Goal: Information Seeking & Learning: Learn about a topic

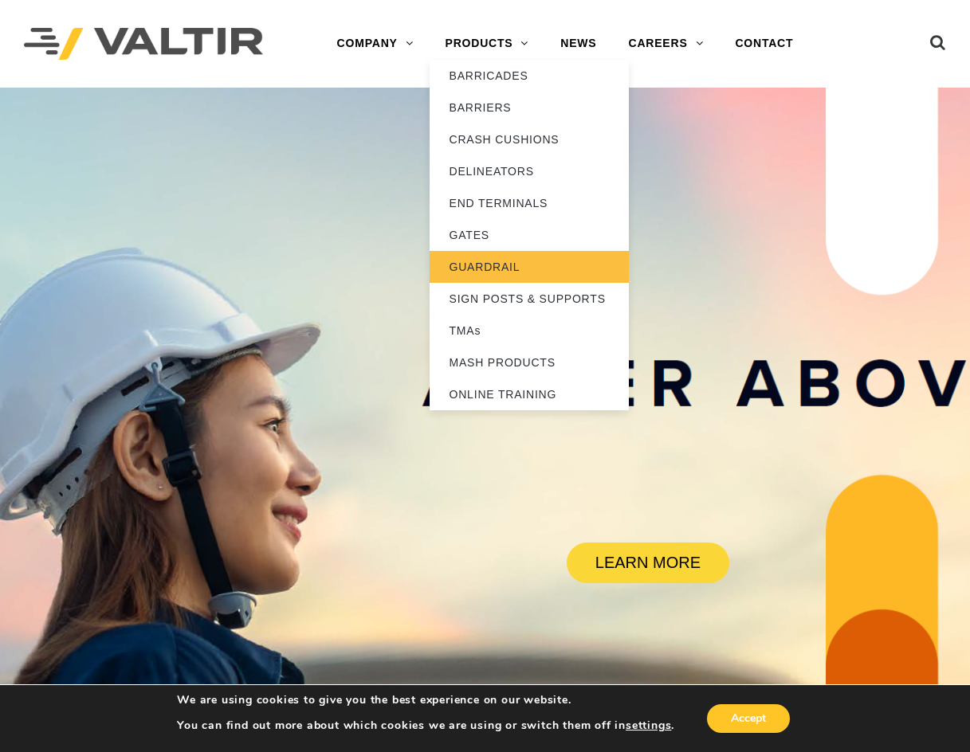
click at [485, 265] on link "GUARDRAIL" at bounding box center [529, 267] width 199 height 32
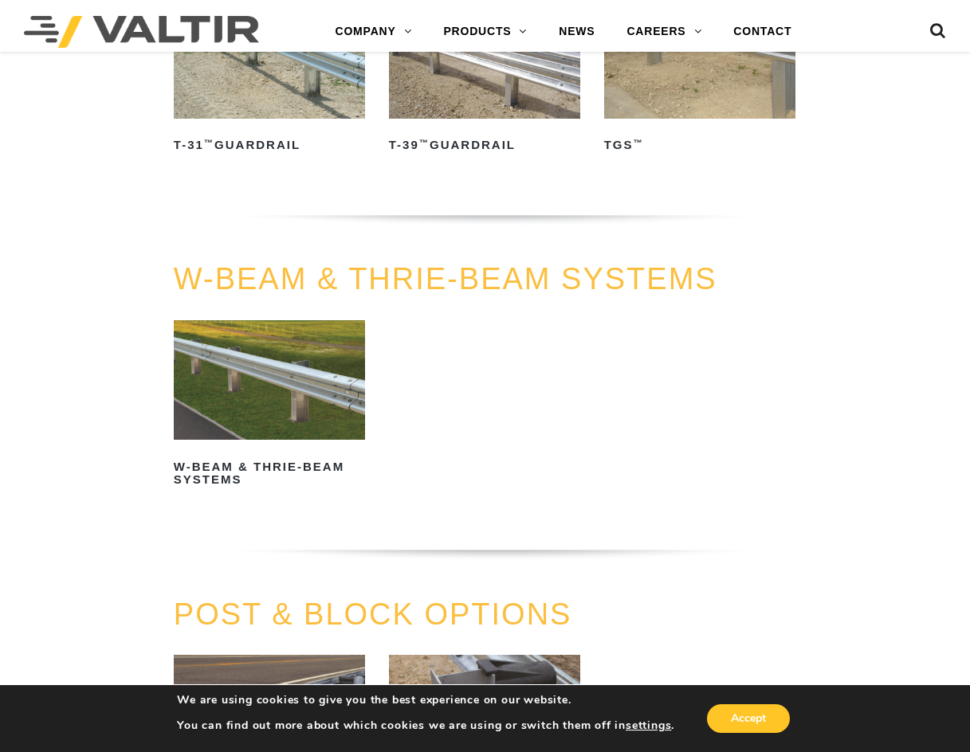
scroll to position [877, 0]
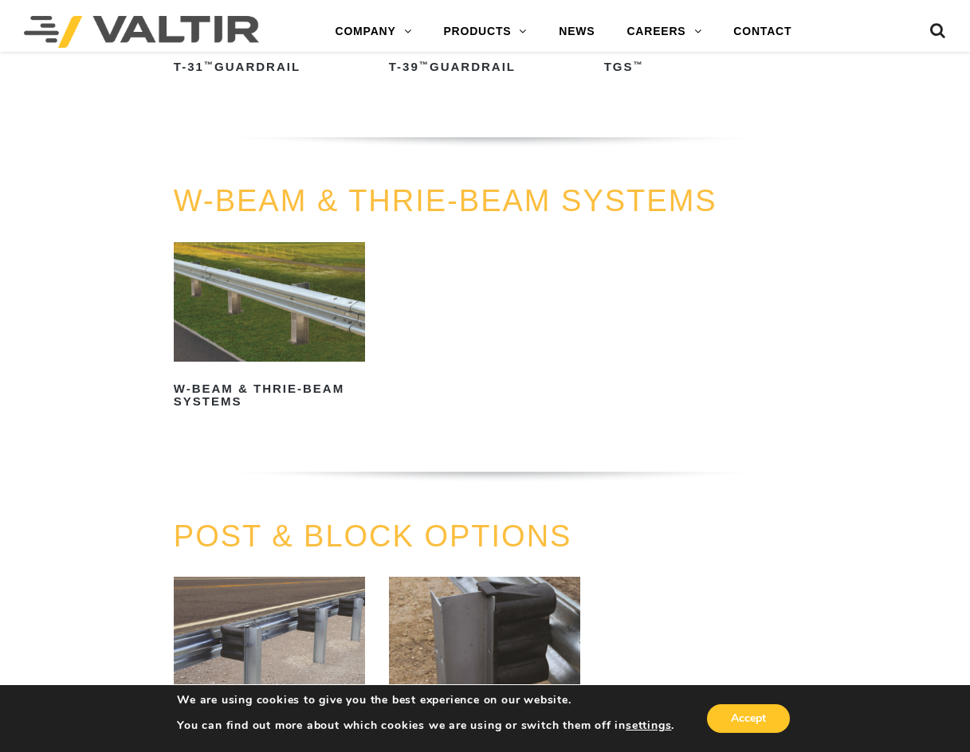
click at [265, 375] on link "W-Beam & Thrie-Beam Systems" at bounding box center [269, 328] width 191 height 172
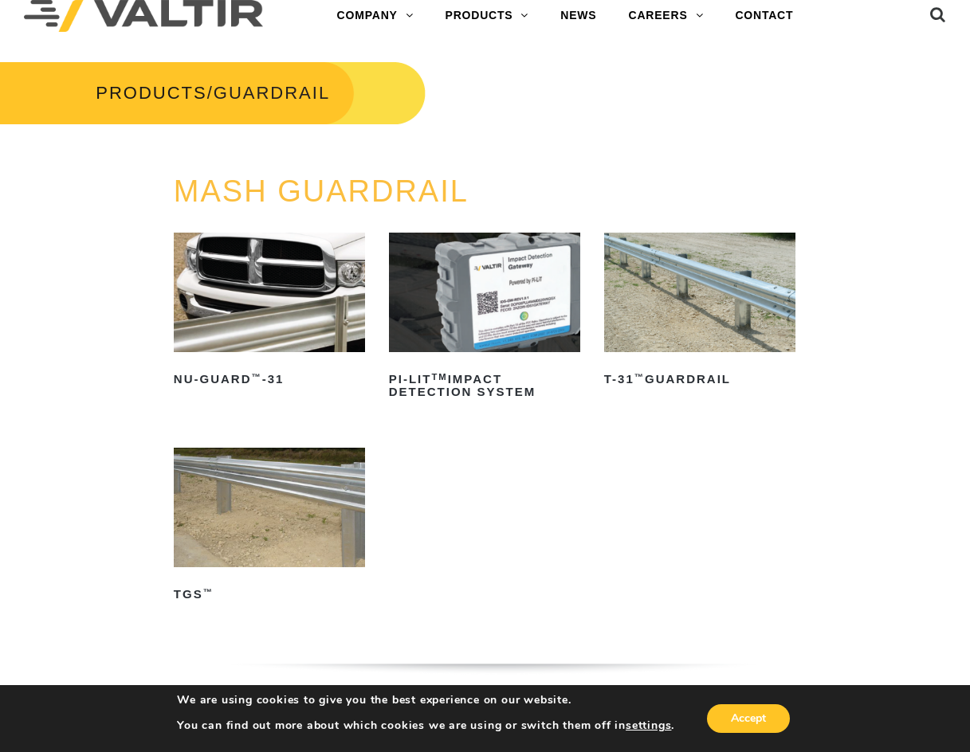
scroll to position [0, 0]
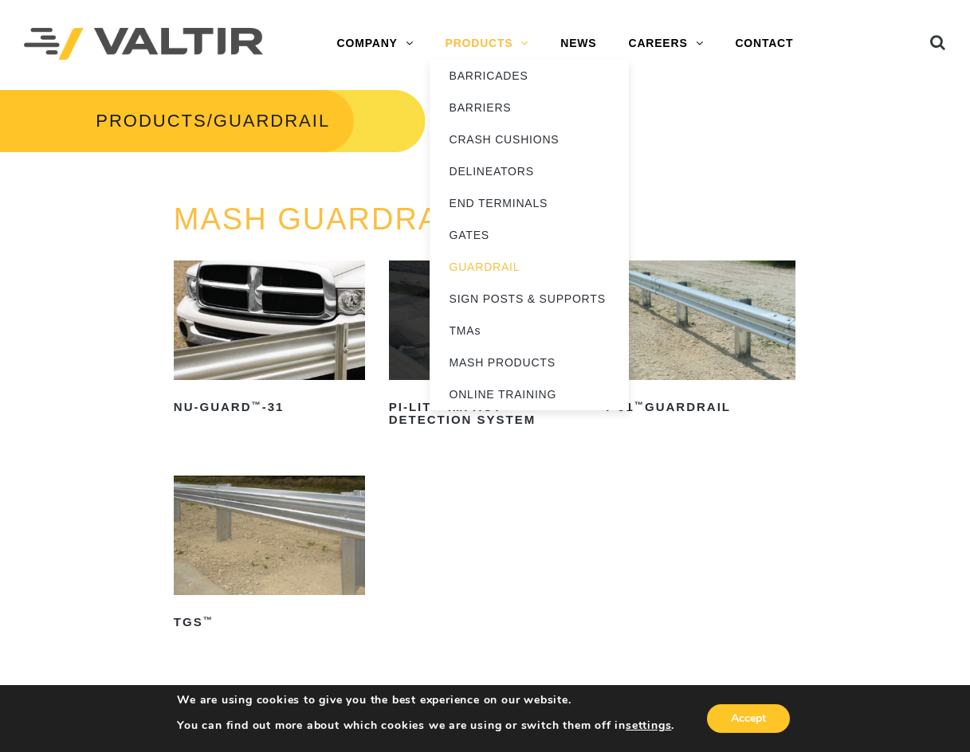
click at [468, 40] on link "PRODUCTS" at bounding box center [488, 44] width 116 height 32
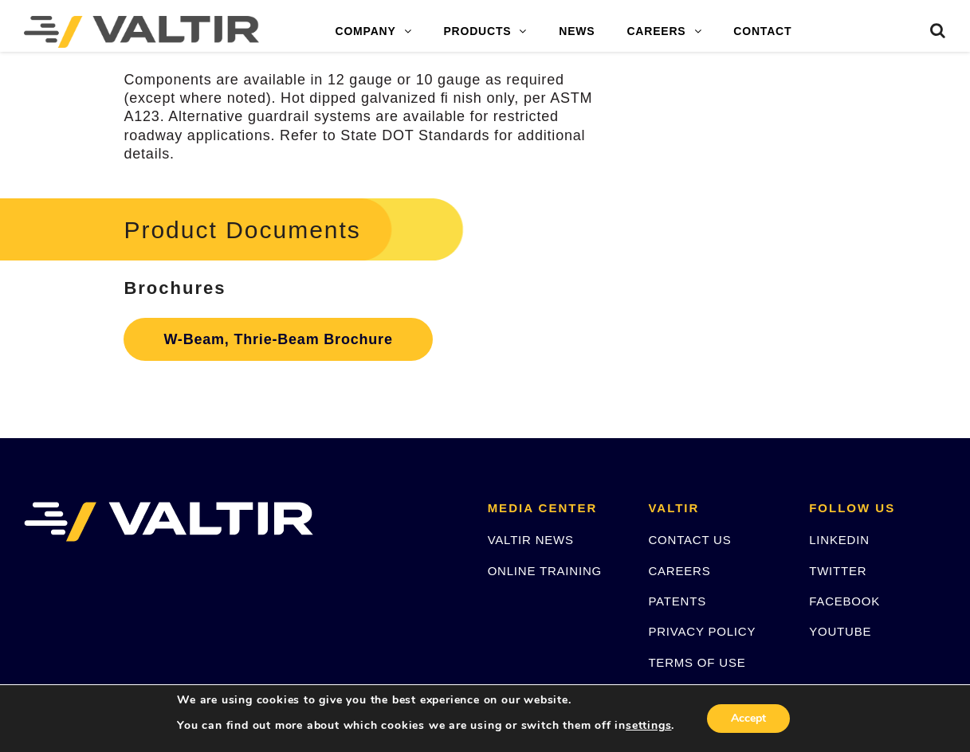
scroll to position [4463, 0]
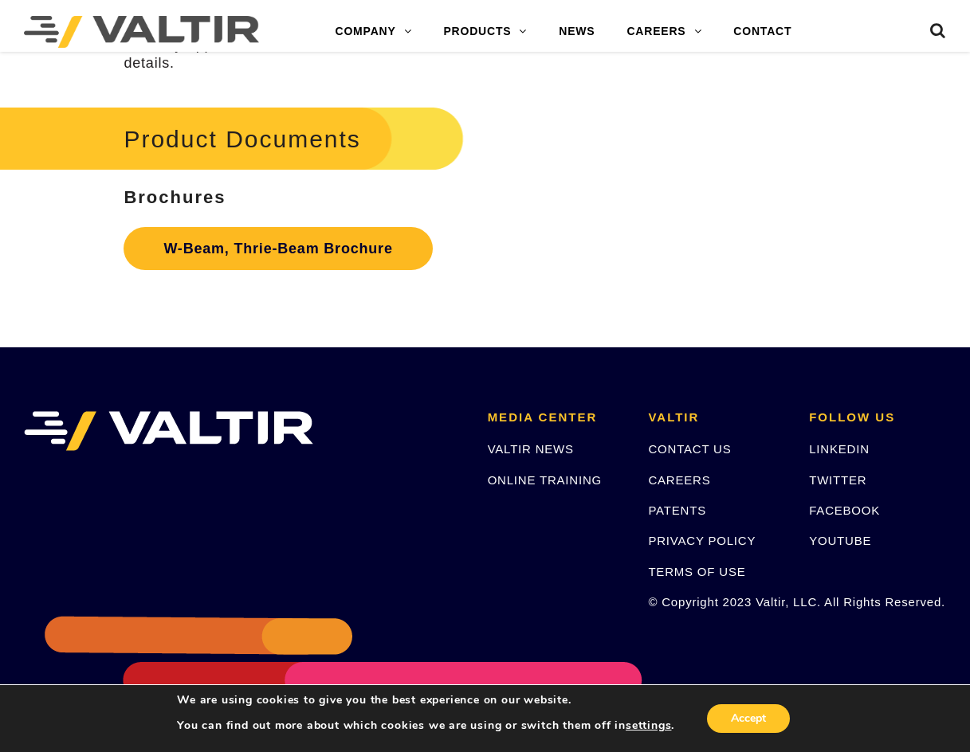
click at [355, 262] on link "W-Beam, Thrie-Beam Brochure" at bounding box center [278, 248] width 308 height 43
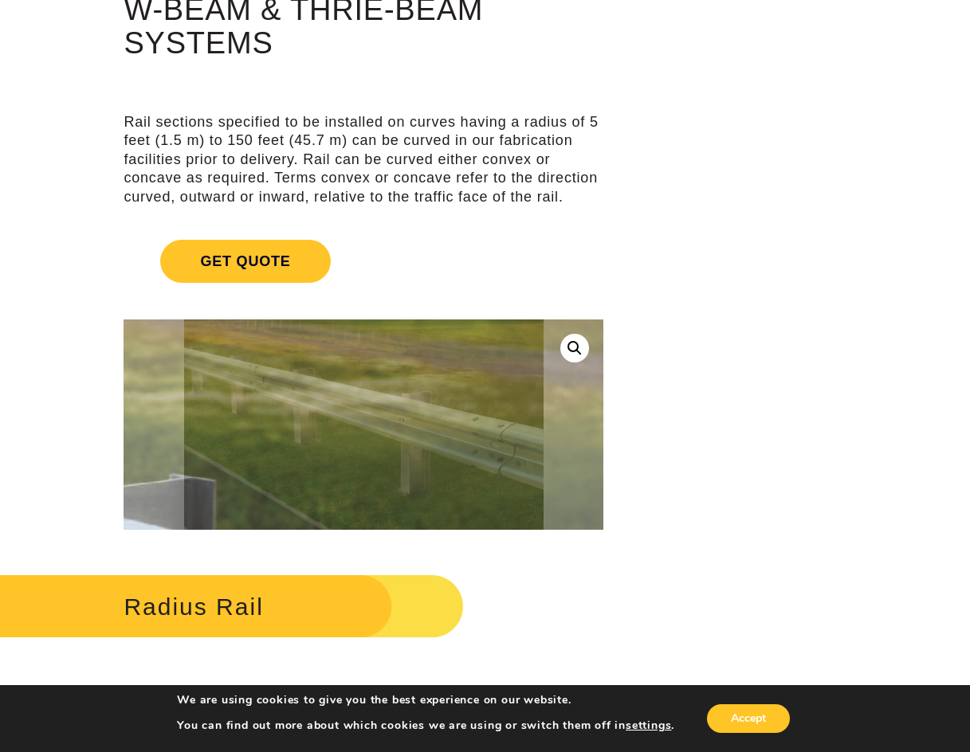
scroll to position [0, 0]
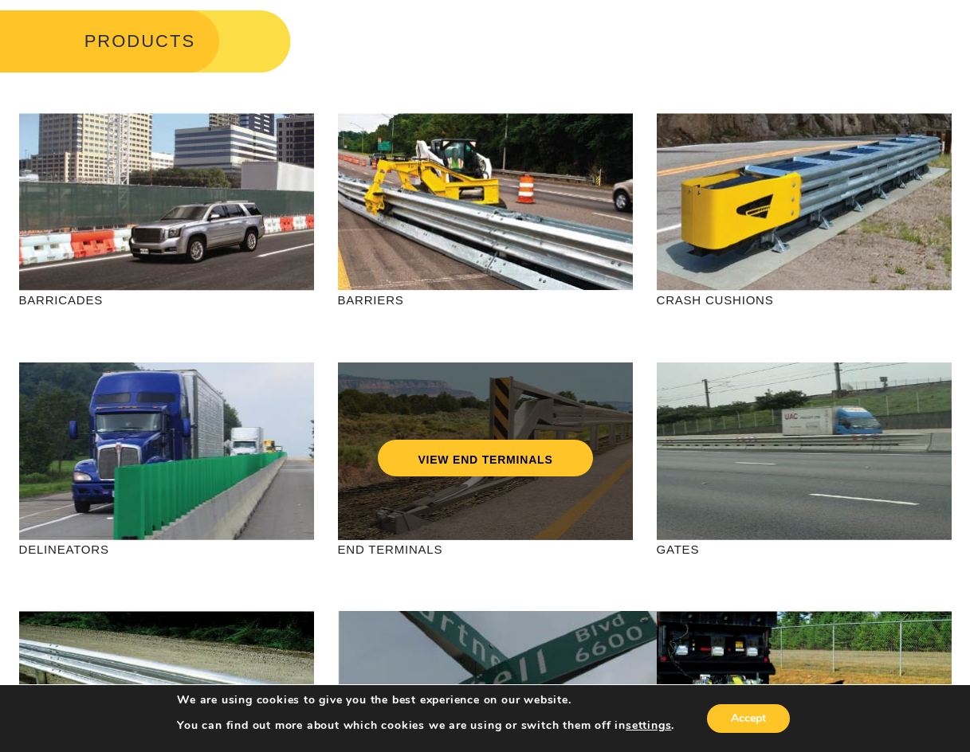
scroll to position [159, 0]
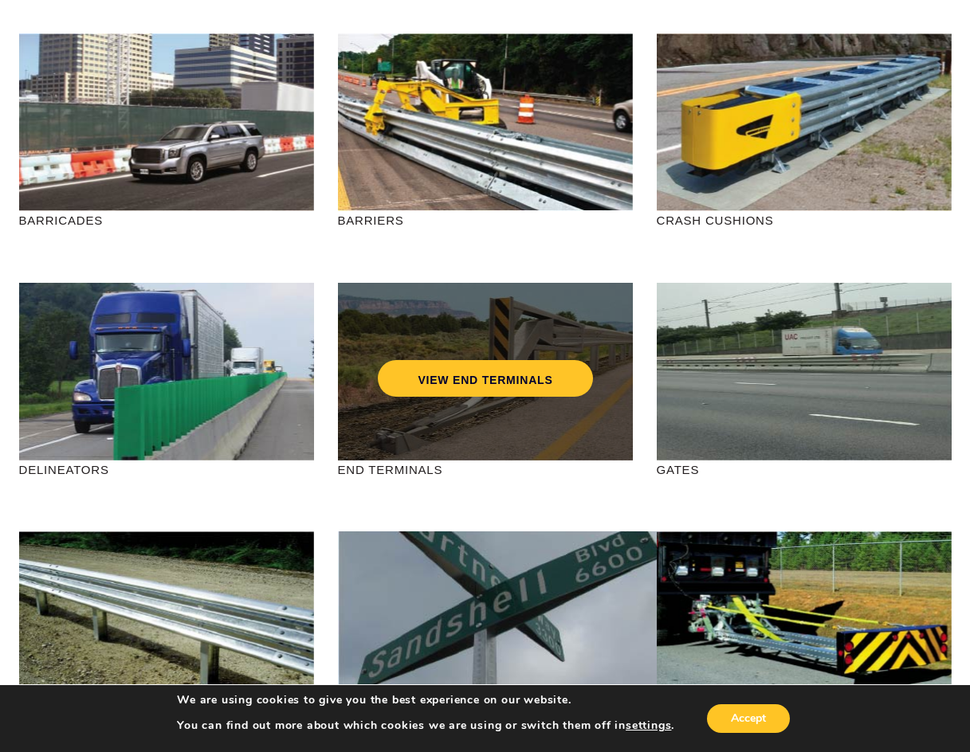
click at [587, 428] on div "VIEW END TERMINALS" at bounding box center [485, 372] width 295 height 178
click at [555, 388] on link "VIEW END TERMINALS" at bounding box center [485, 378] width 214 height 37
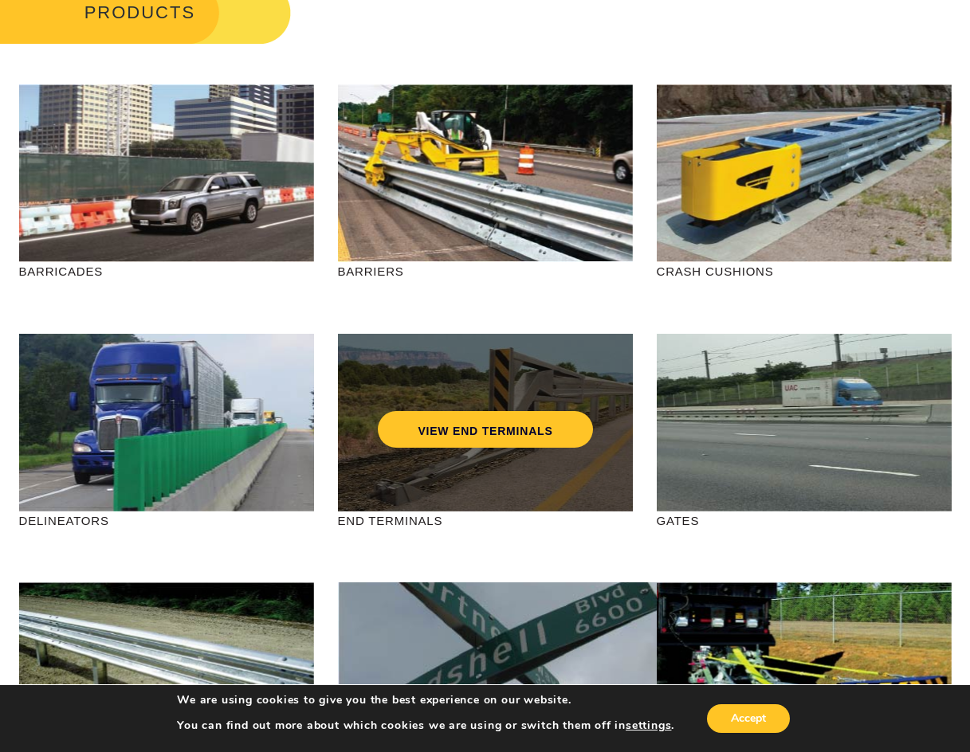
scroll to position [80, 0]
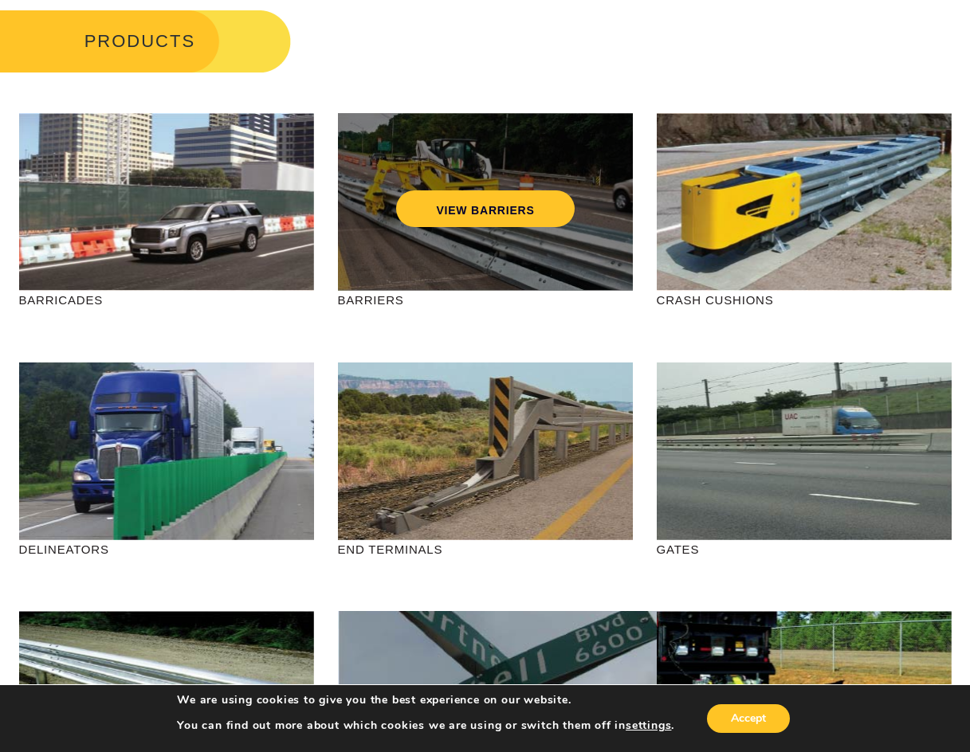
click at [425, 255] on div "VIEW BARRIERS" at bounding box center [485, 202] width 295 height 178
click at [519, 206] on link "VIEW BARRIERS" at bounding box center [485, 208] width 178 height 37
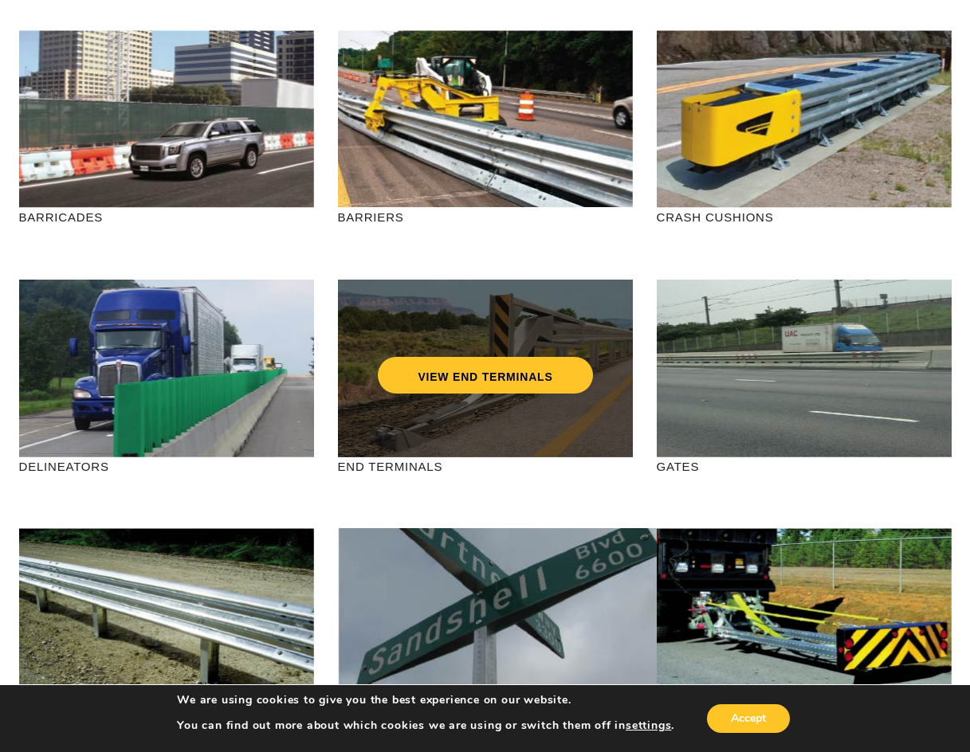
scroll to position [319, 0]
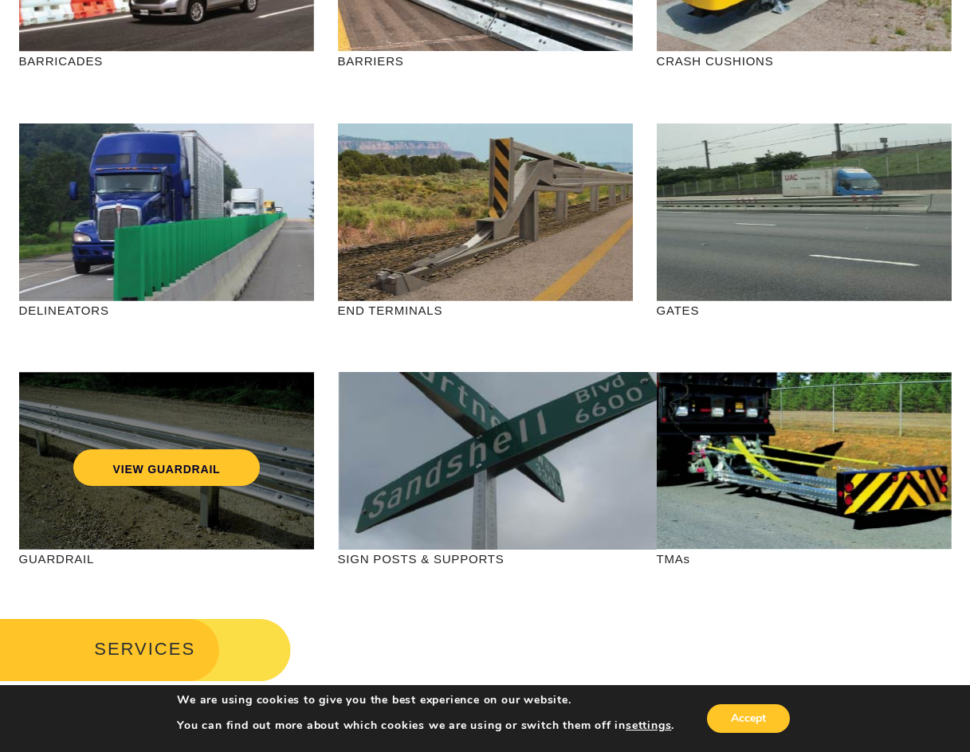
click at [237, 508] on div "VIEW GUARDRAIL" at bounding box center [166, 461] width 295 height 178
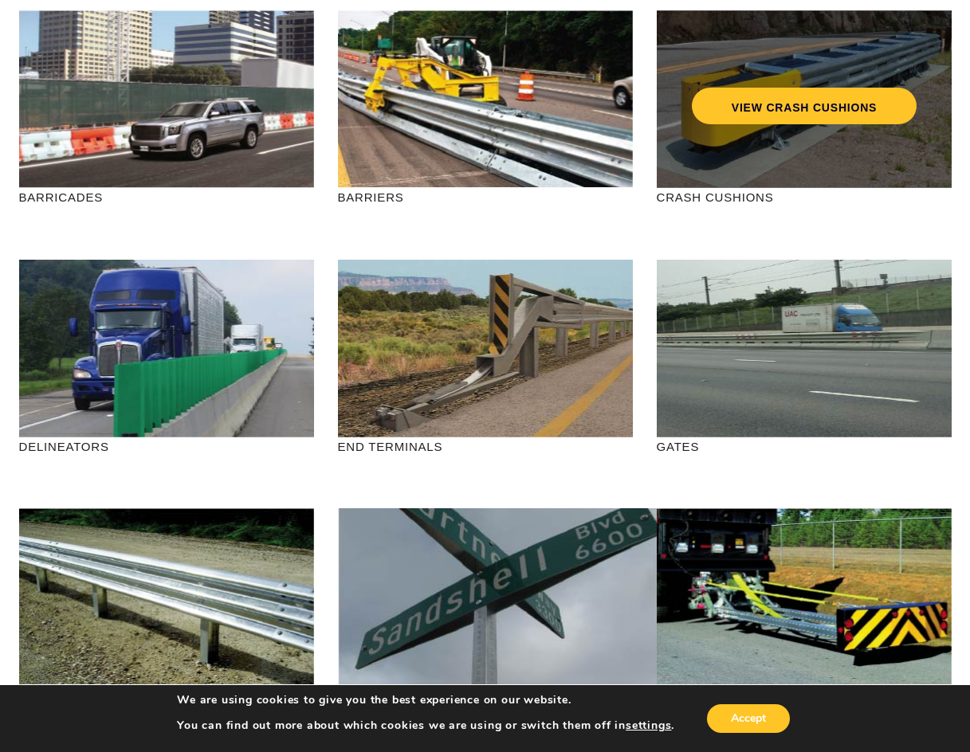
scroll to position [0, 0]
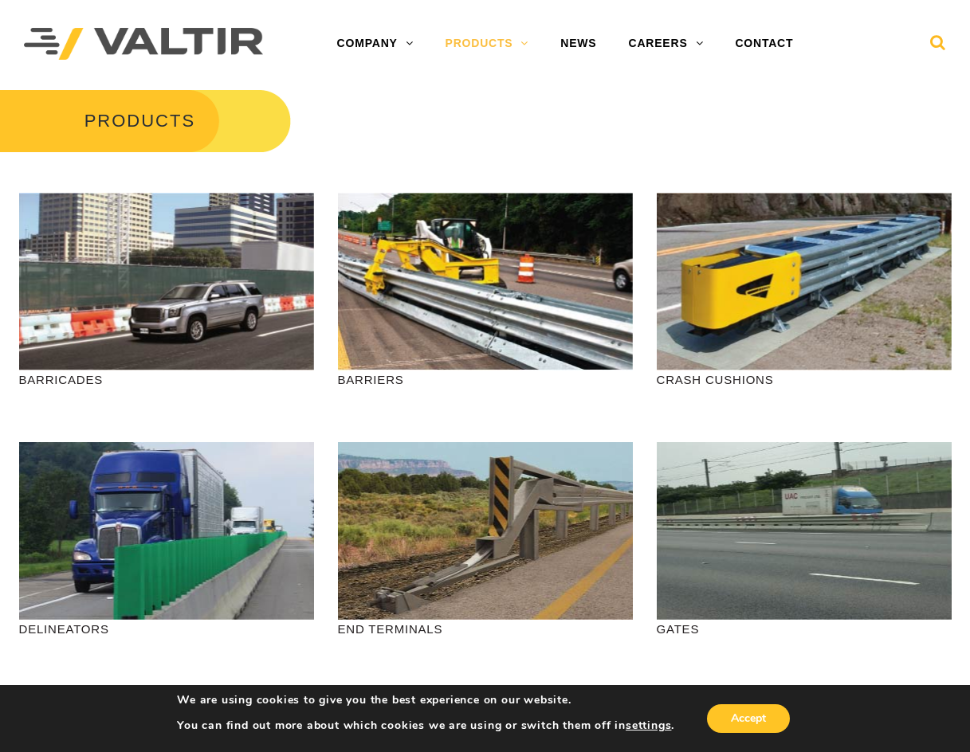
click at [938, 45] on icon at bounding box center [938, 46] width 16 height 24
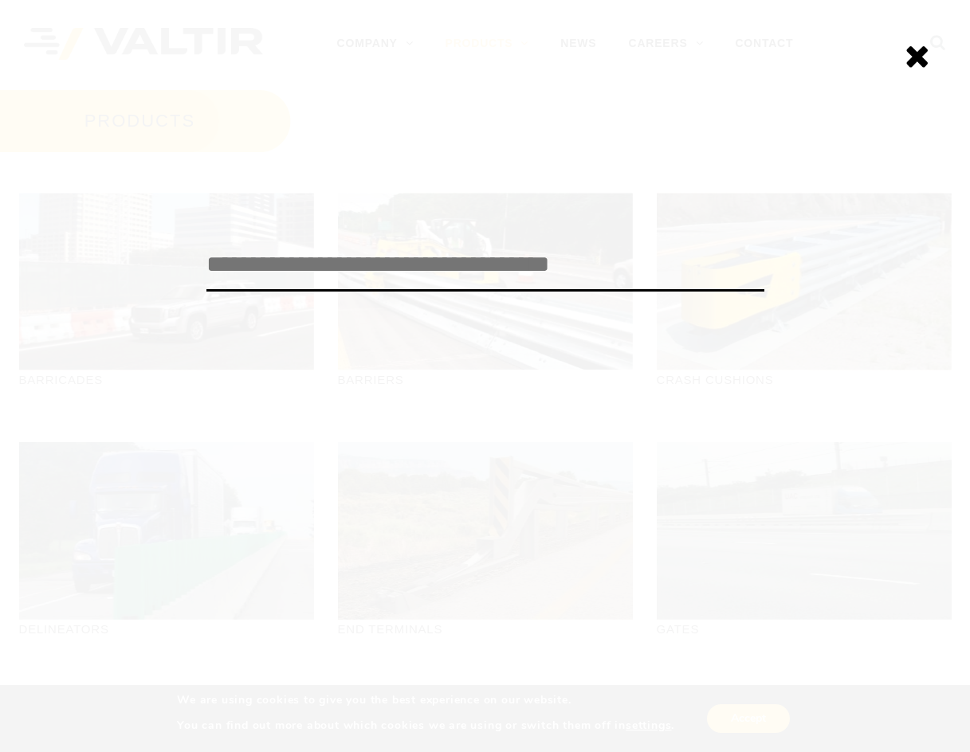
paste input "**********"
type input "**********"
click input "******" at bounding box center [0, 0] width 0 height 0
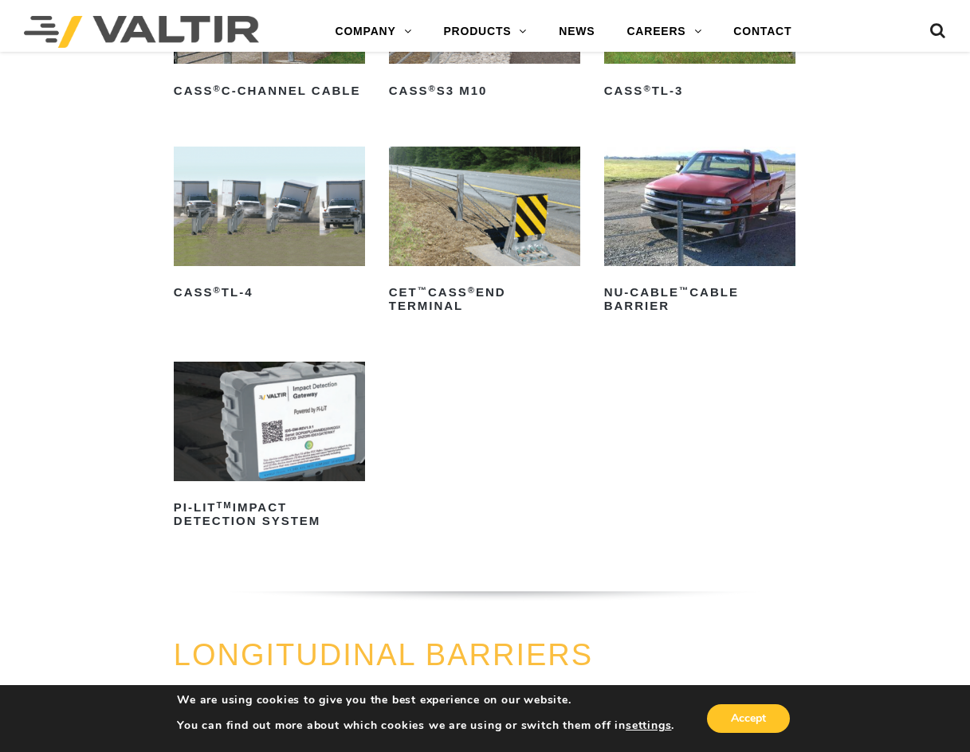
scroll to position [558, 0]
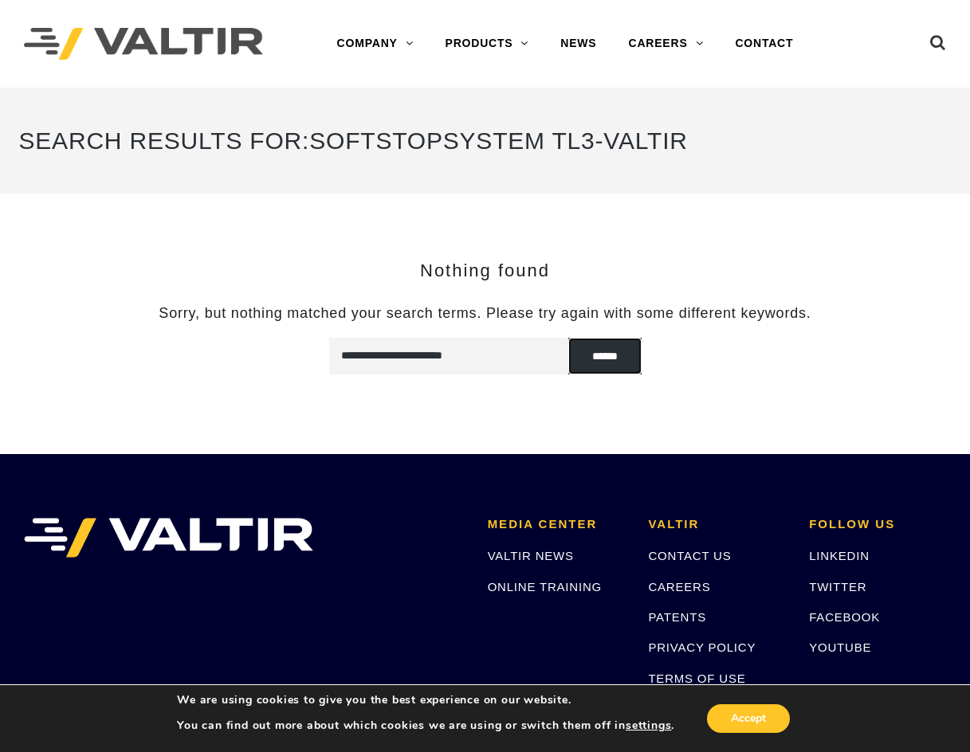
click at [583, 349] on input "******" at bounding box center [604, 356] width 73 height 37
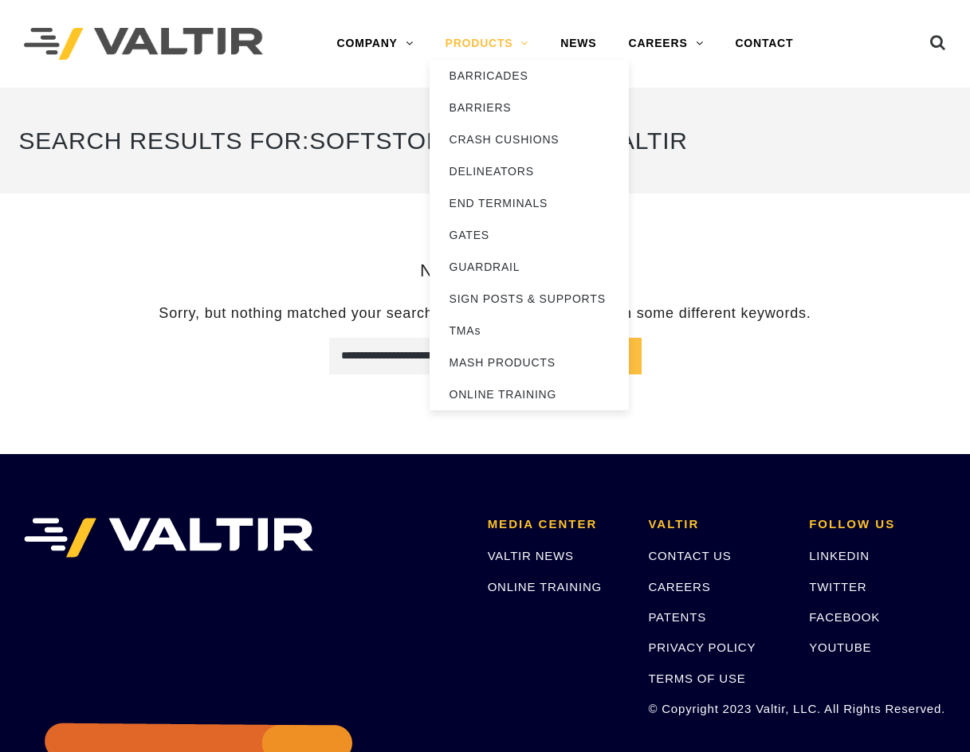
click at [501, 36] on link "PRODUCTS" at bounding box center [488, 44] width 116 height 32
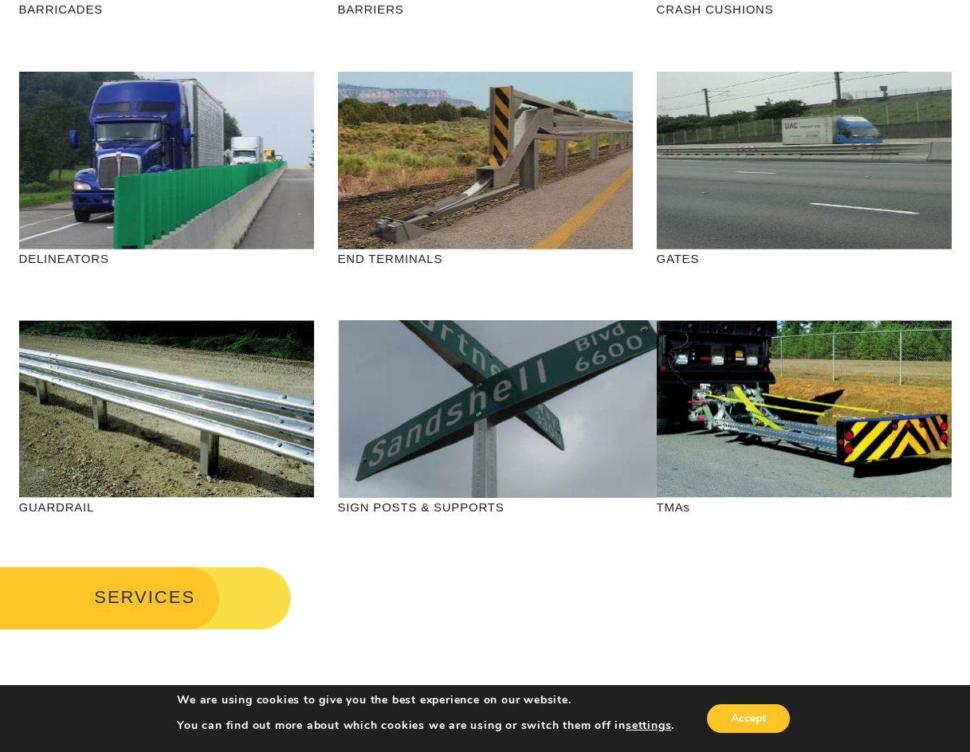
scroll to position [398, 0]
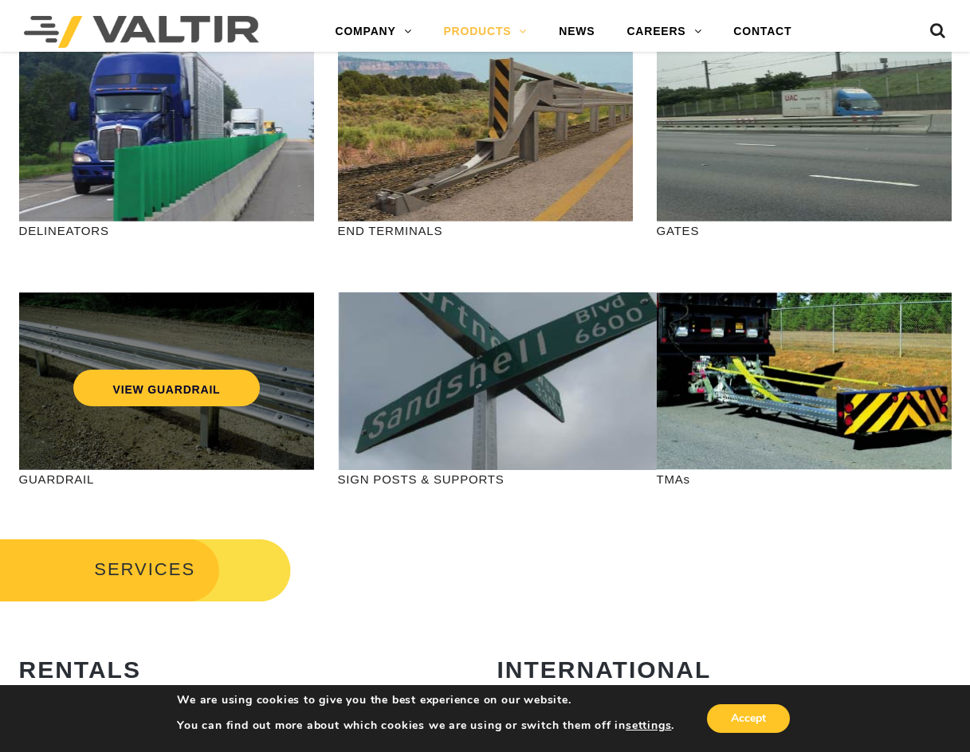
click at [252, 445] on div "VIEW GUARDRAIL" at bounding box center [166, 381] width 295 height 178
click at [218, 402] on link "VIEW GUARDRAIL" at bounding box center [166, 388] width 187 height 37
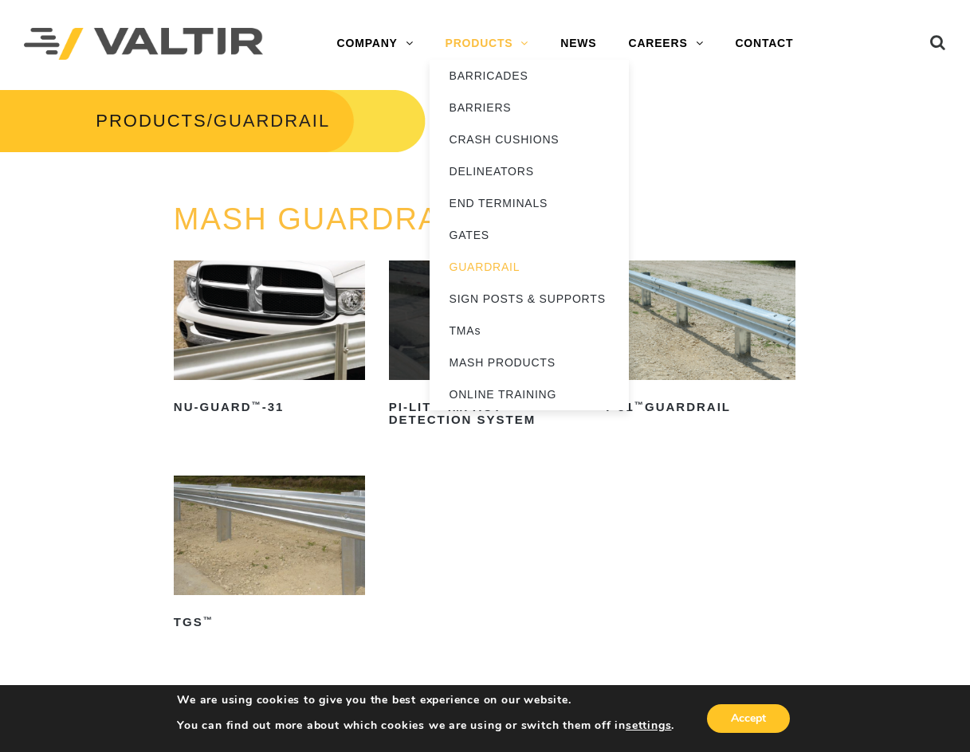
click at [467, 46] on link "PRODUCTS" at bounding box center [488, 44] width 116 height 32
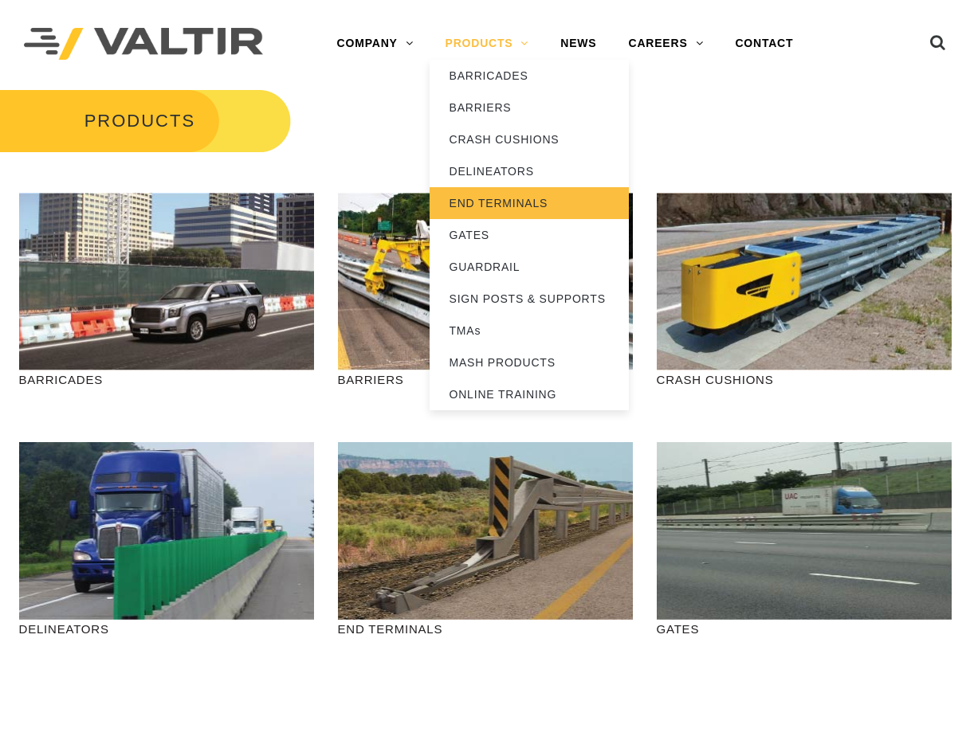
click at [511, 205] on link "END TERMINALS" at bounding box center [529, 203] width 199 height 32
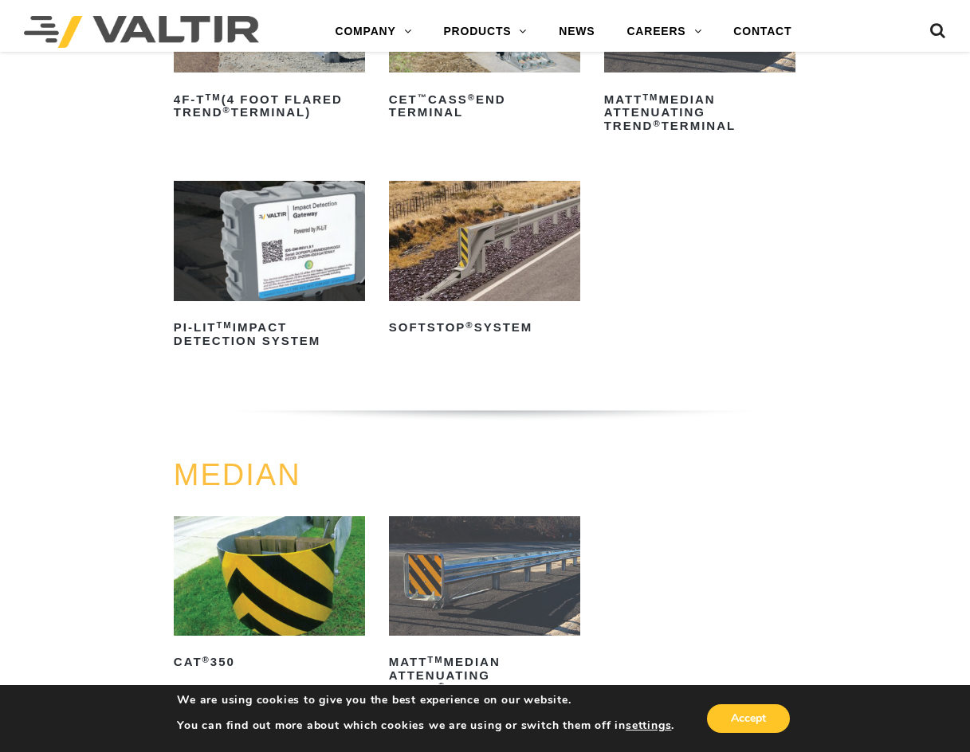
scroll to position [398, 0]
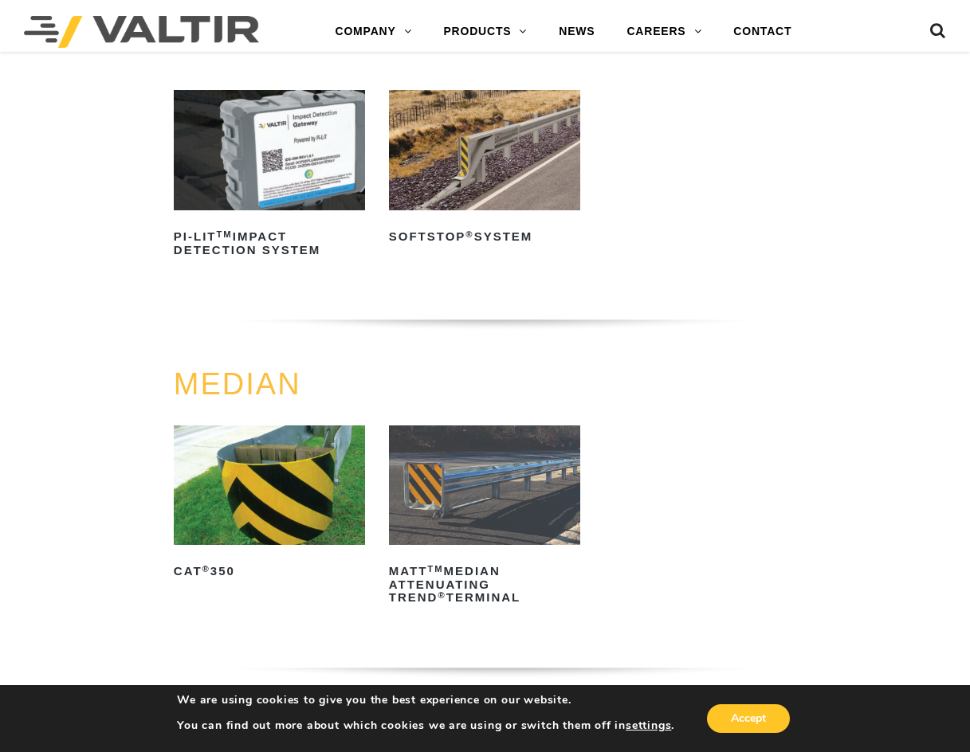
click at [451, 175] on img at bounding box center [484, 150] width 191 height 120
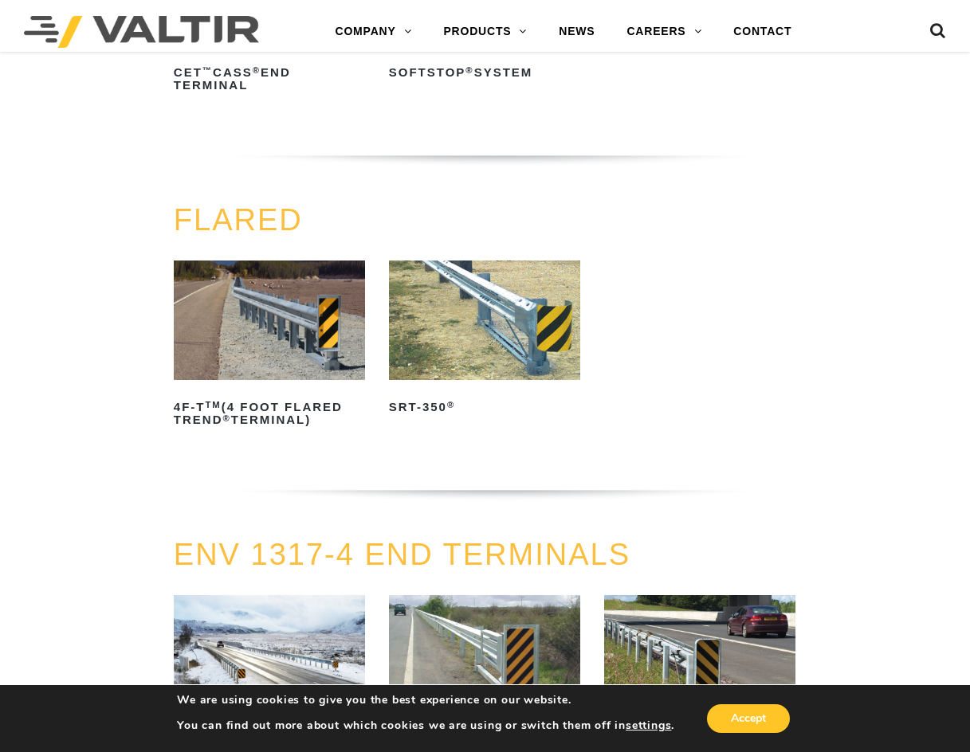
scroll to position [1275, 0]
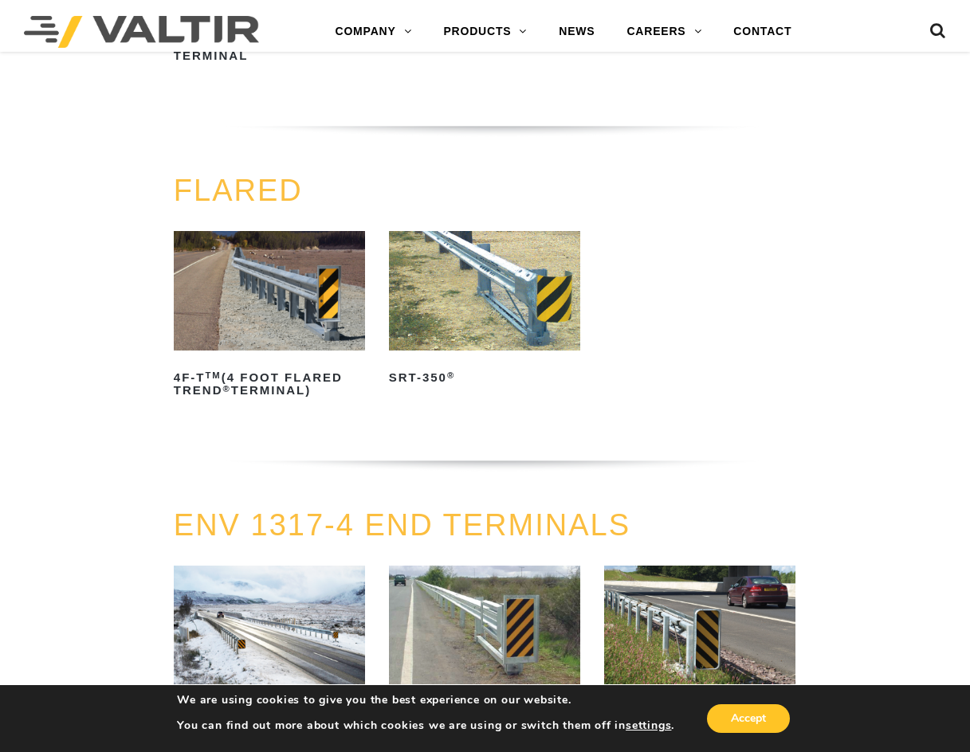
click at [436, 345] on img at bounding box center [484, 291] width 191 height 120
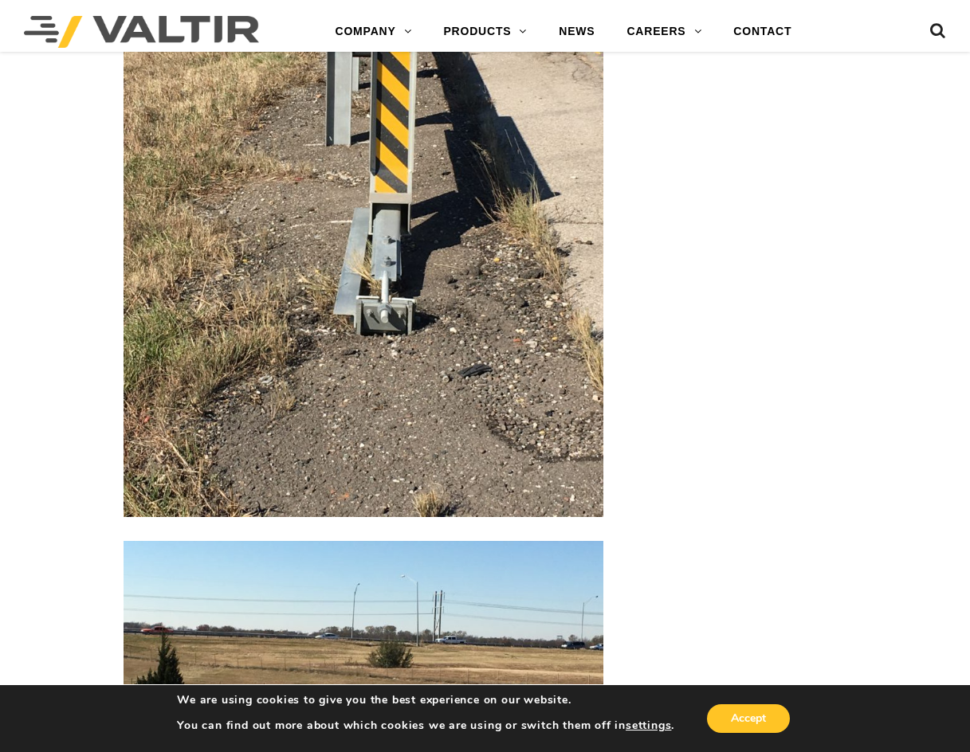
scroll to position [2391, 0]
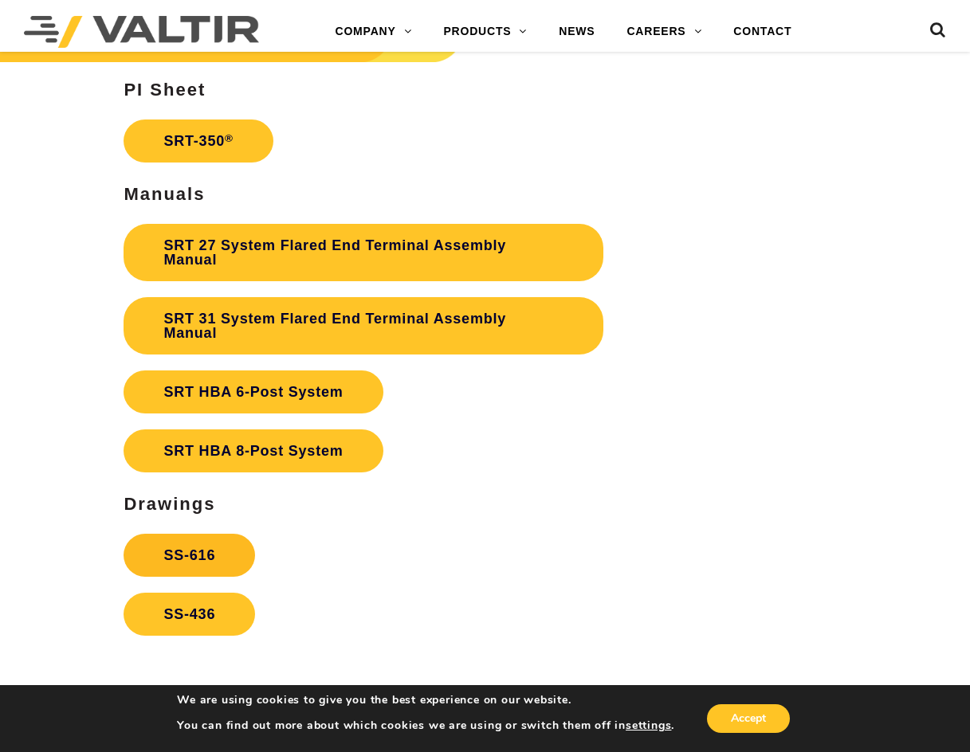
scroll to position [2710, 0]
